Goal: Check status

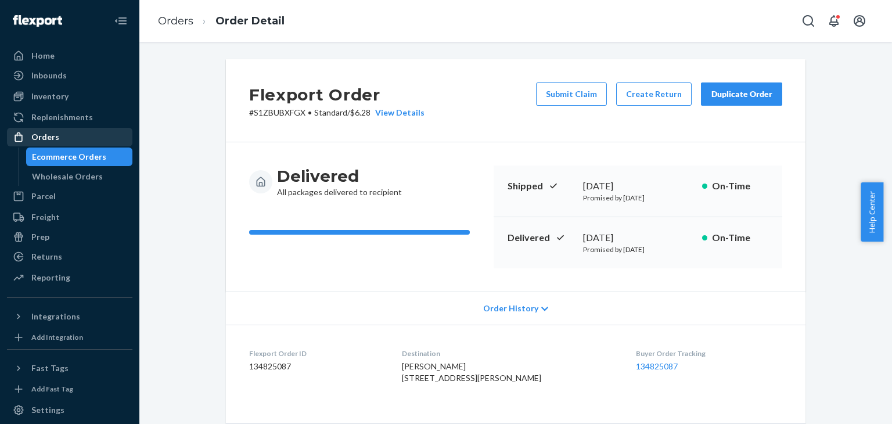
scroll to position [368, 0]
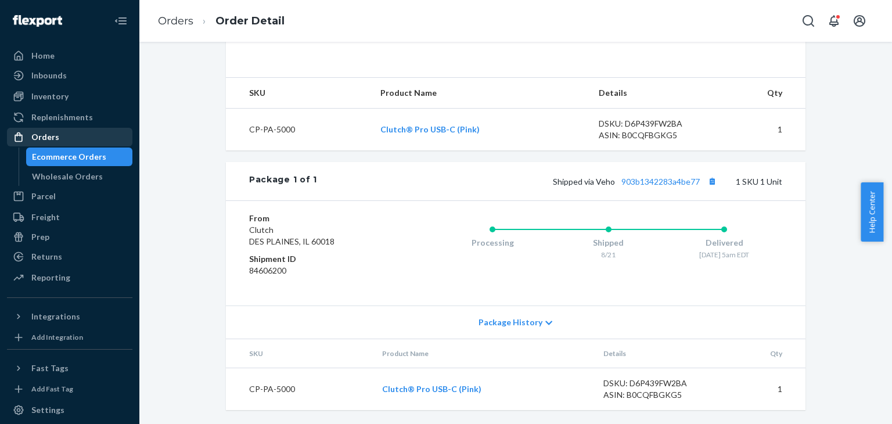
click at [64, 136] on div "Orders" at bounding box center [69, 137] width 123 height 16
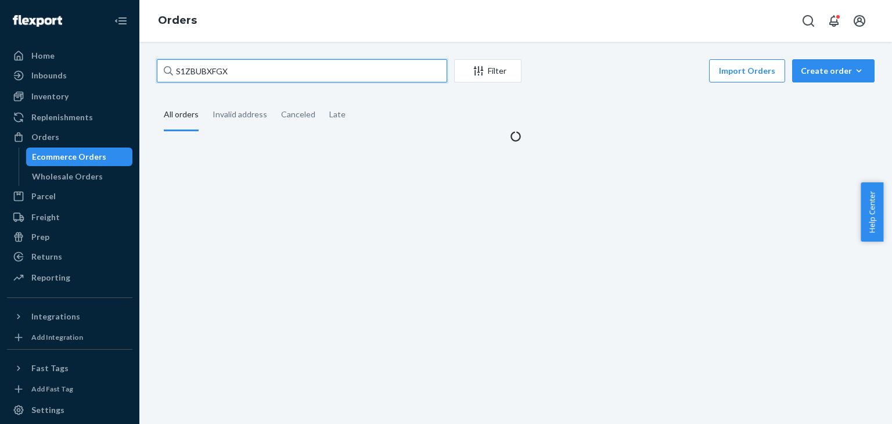
click at [248, 73] on input "S1ZBUBXFGX" at bounding box center [302, 70] width 290 height 23
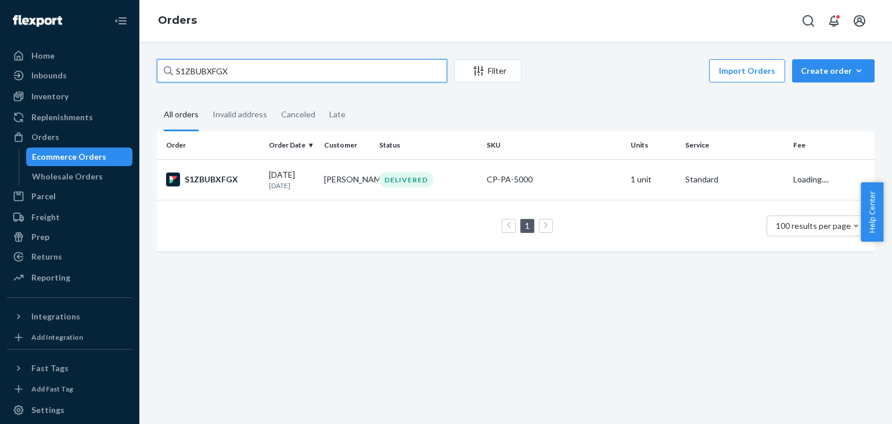
paste input "[STREET_ADDRESS]"
type input "[STREET_ADDRESS]"
click at [461, 183] on div "DELIVERED" at bounding box center [428, 180] width 103 height 16
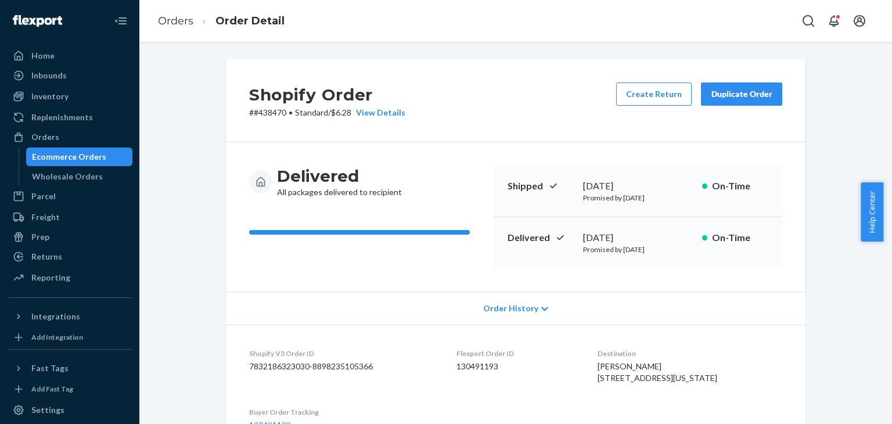
click at [275, 114] on p "# #438470 • Standard / $6.28 View Details" at bounding box center [327, 113] width 156 height 12
copy p "438470"
